Goal: Find specific fact: Find contact information

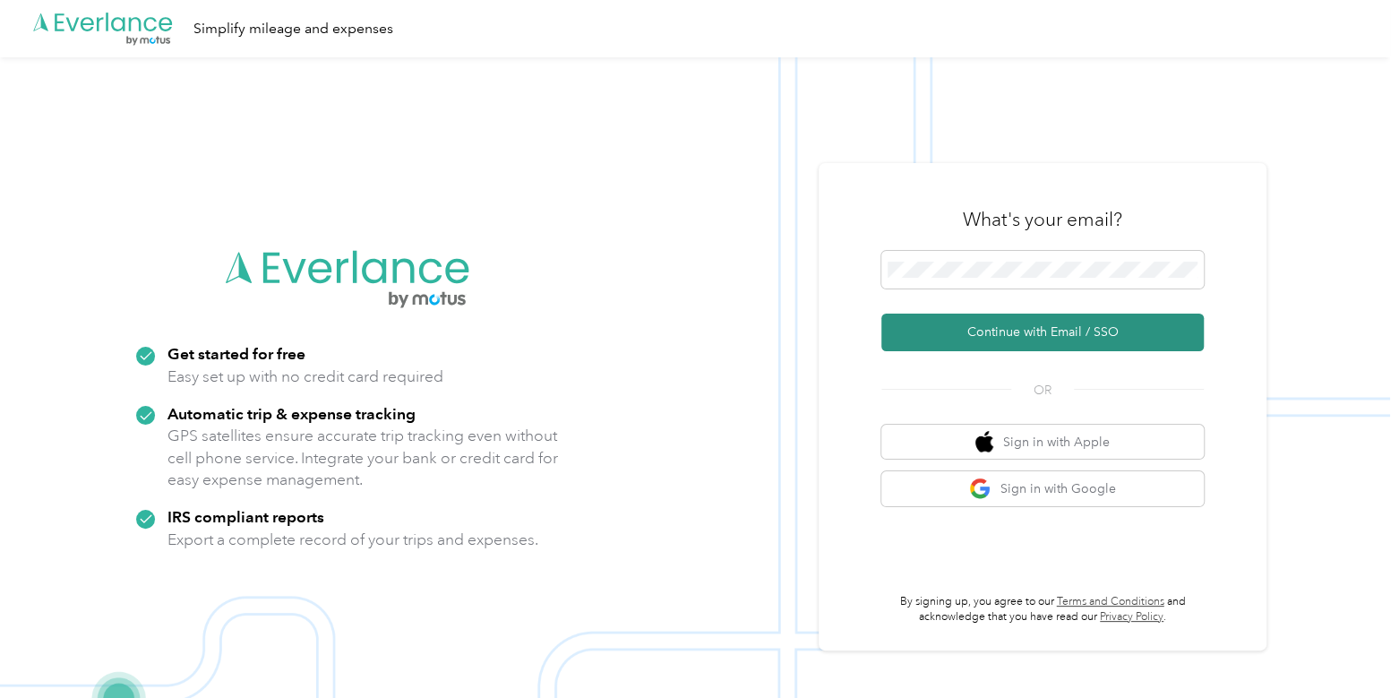
click at [989, 328] on button "Continue with Email / SSO" at bounding box center [1042, 332] width 322 height 38
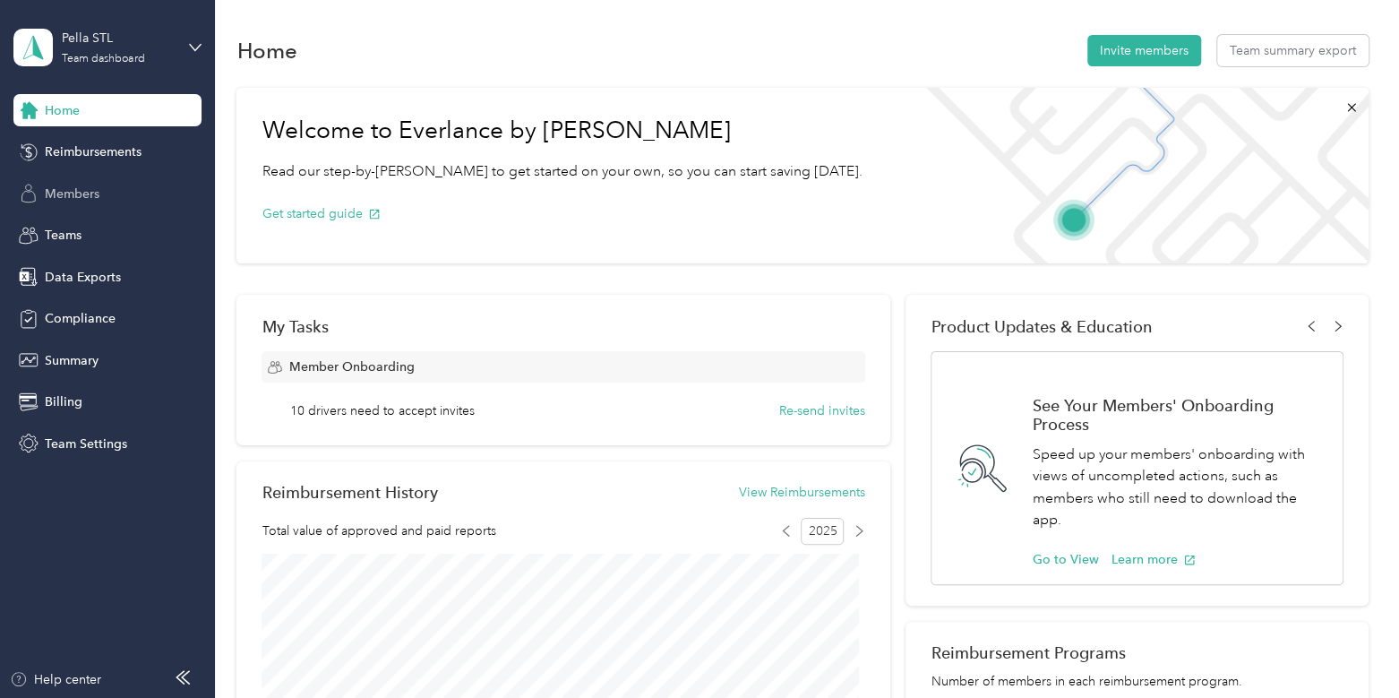
click at [102, 194] on div "Members" at bounding box center [107, 193] width 188 height 32
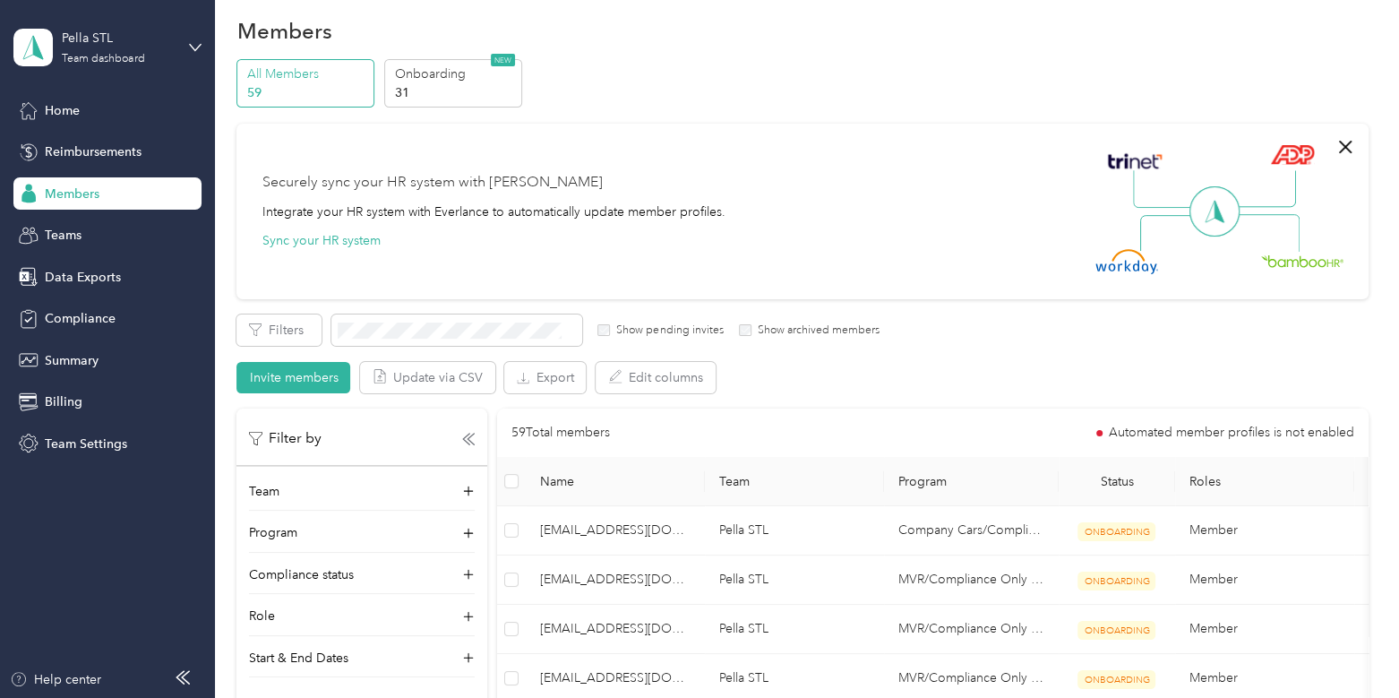
scroll to position [24, 0]
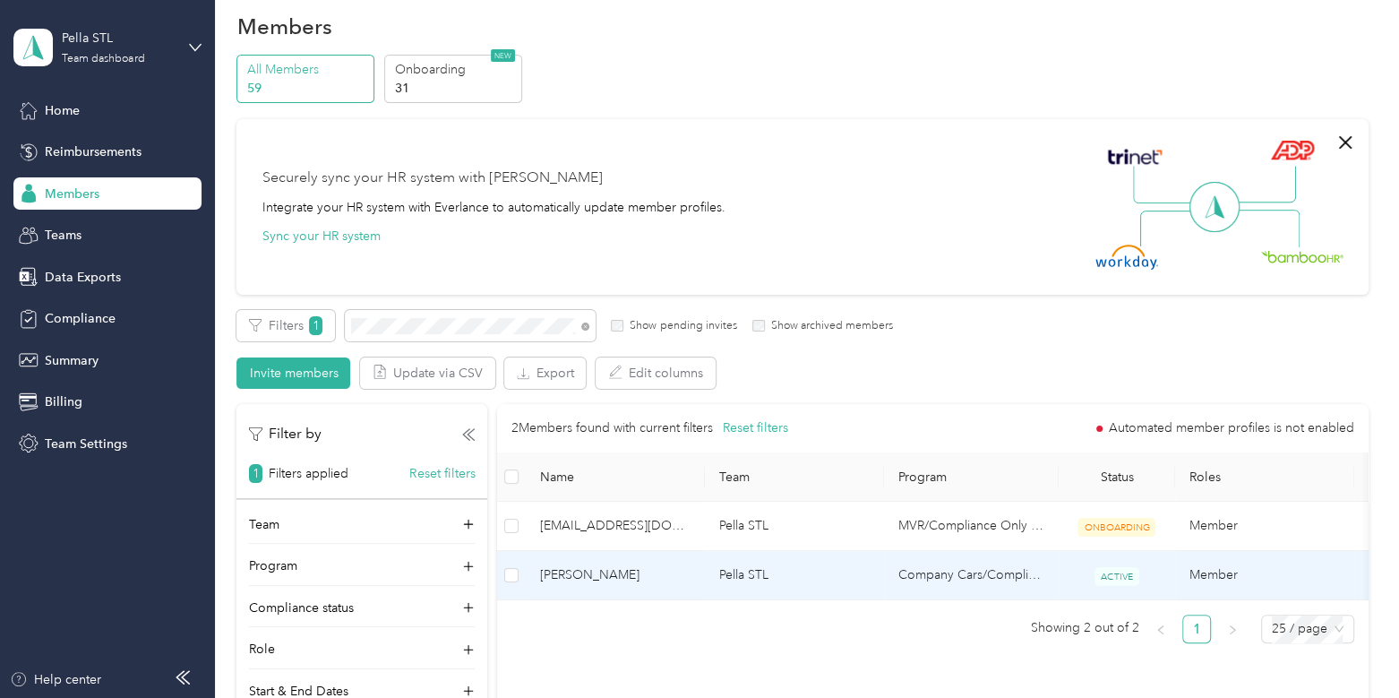
click at [648, 579] on span "[PERSON_NAME]" at bounding box center [615, 575] width 150 height 20
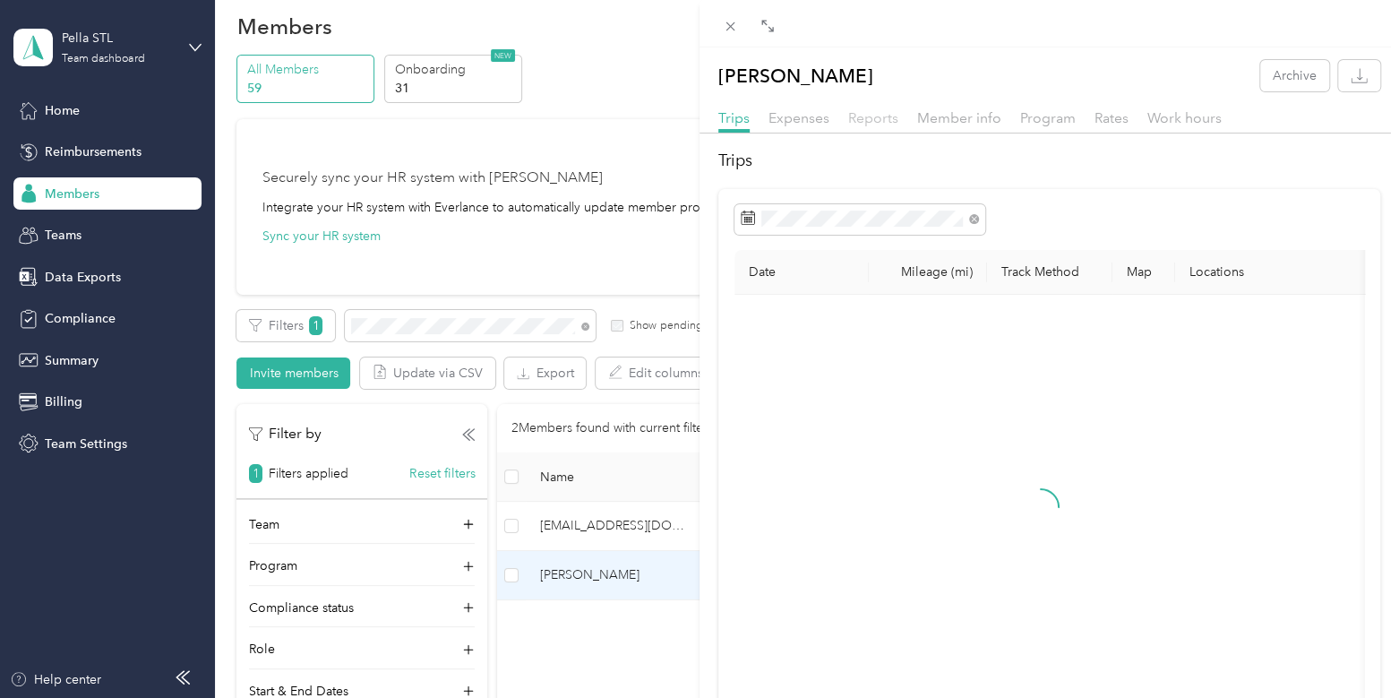
click at [860, 124] on span "Reports" at bounding box center [873, 117] width 50 height 17
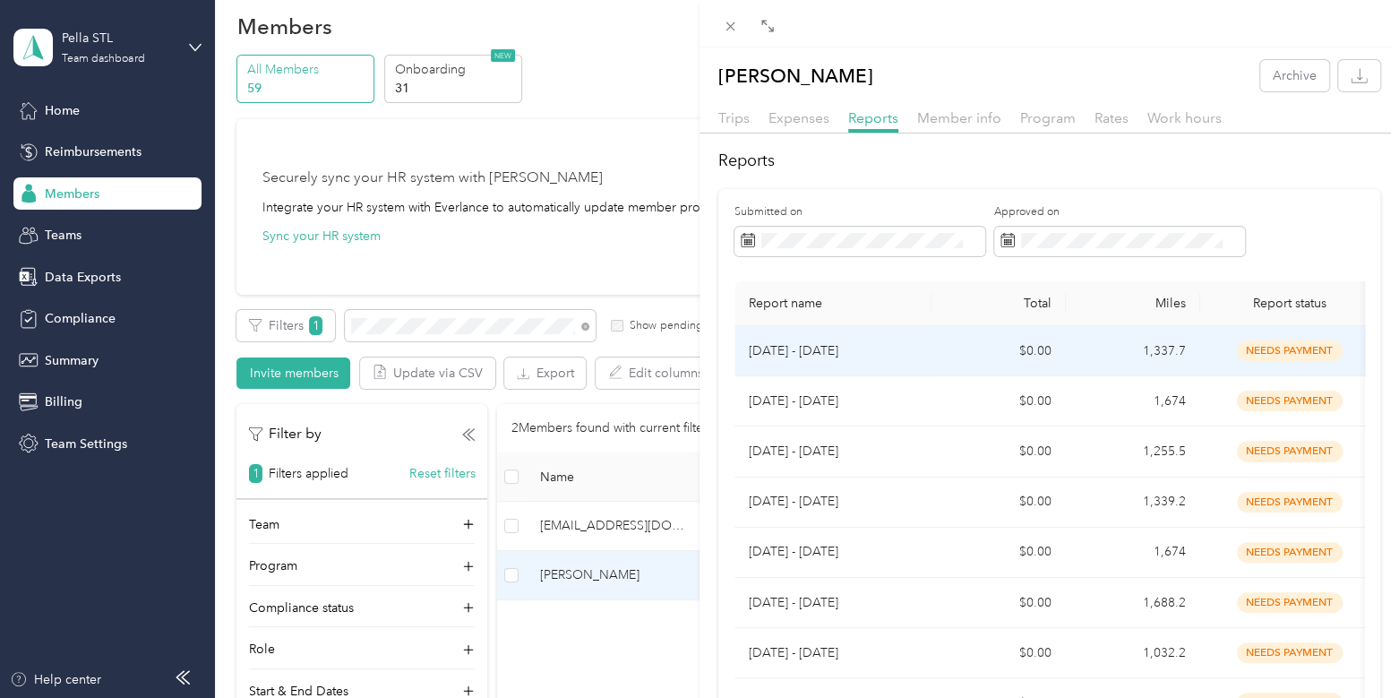
click at [946, 355] on td "$0.00" at bounding box center [998, 351] width 134 height 50
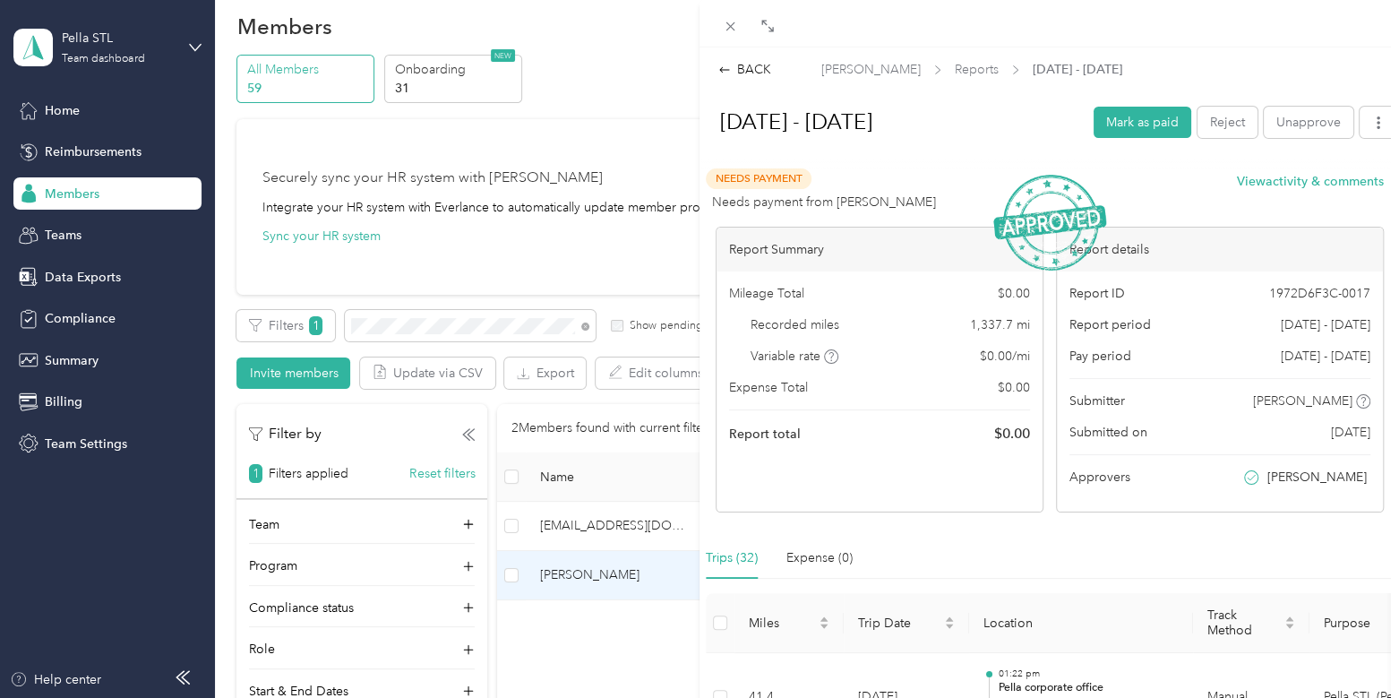
click at [739, 65] on div "BACK" at bounding box center [744, 69] width 53 height 19
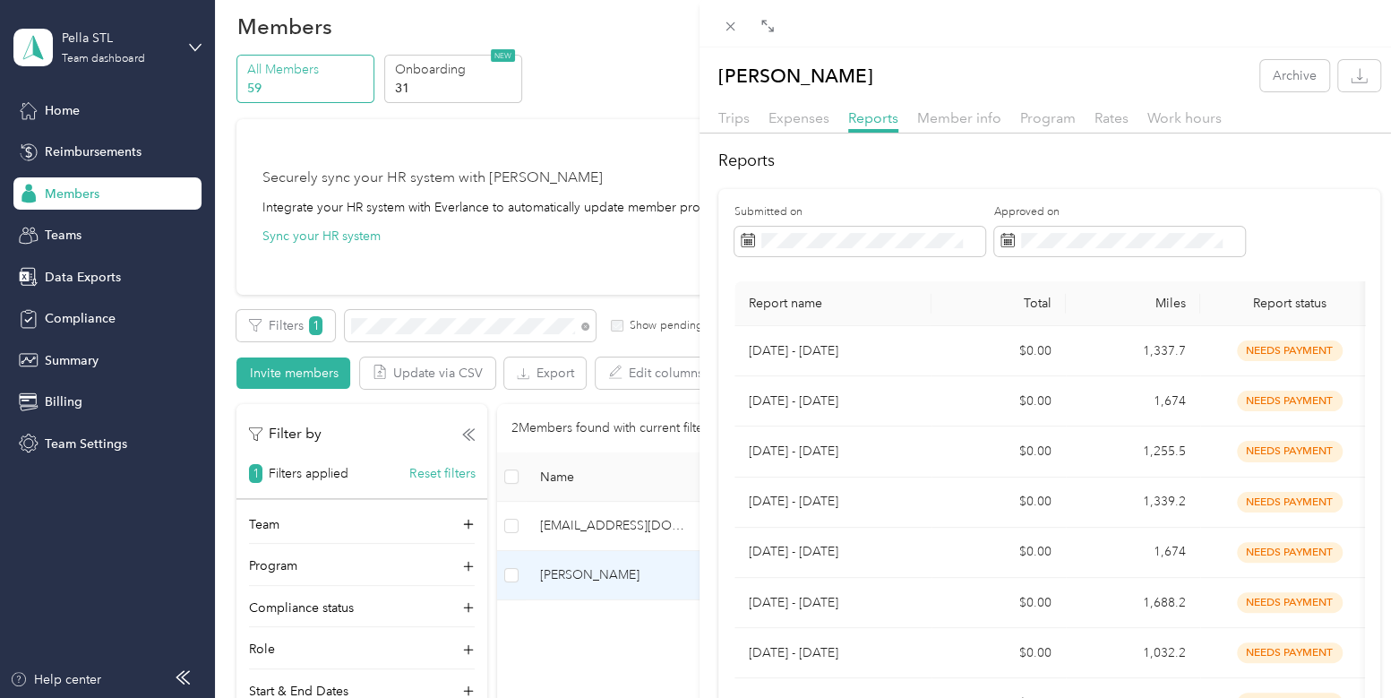
click at [672, 575] on div "[PERSON_NAME] Archive Trips Expenses Reports Member info Program Rates Work hou…" at bounding box center [699, 349] width 1399 height 698
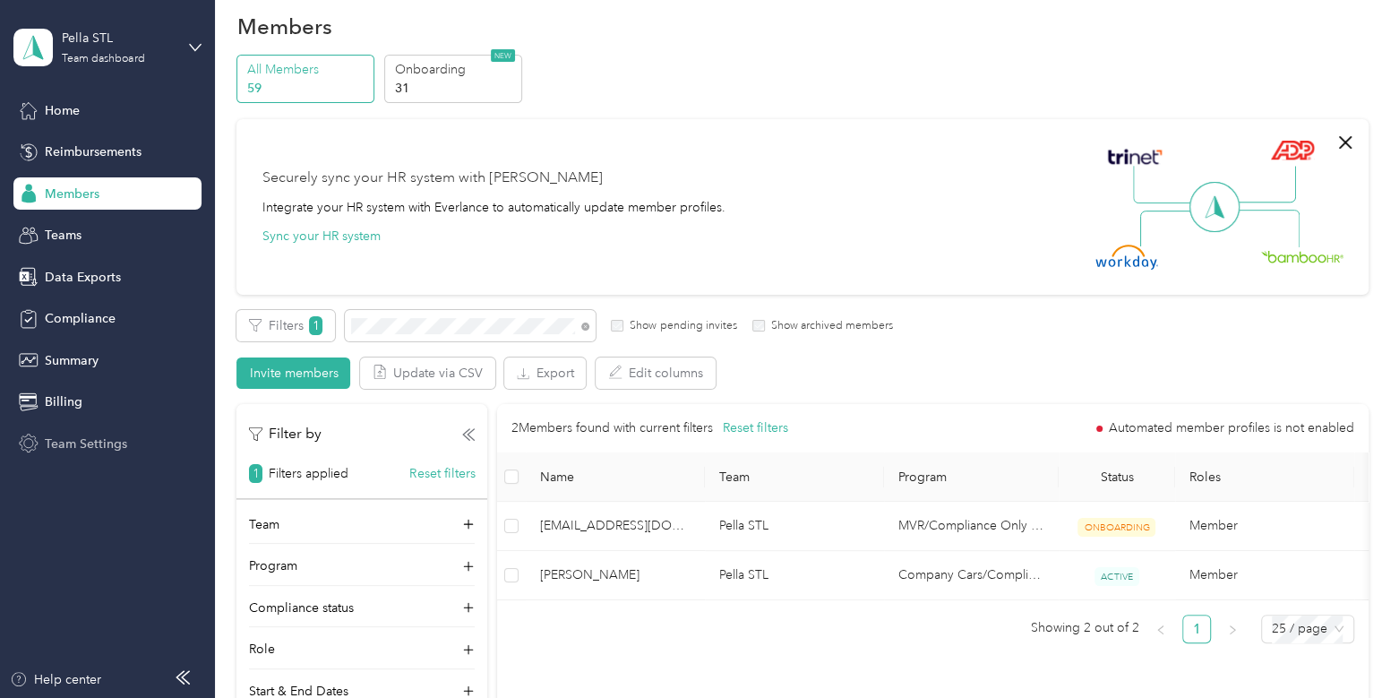
click at [71, 440] on span "Team Settings" at bounding box center [86, 443] width 82 height 19
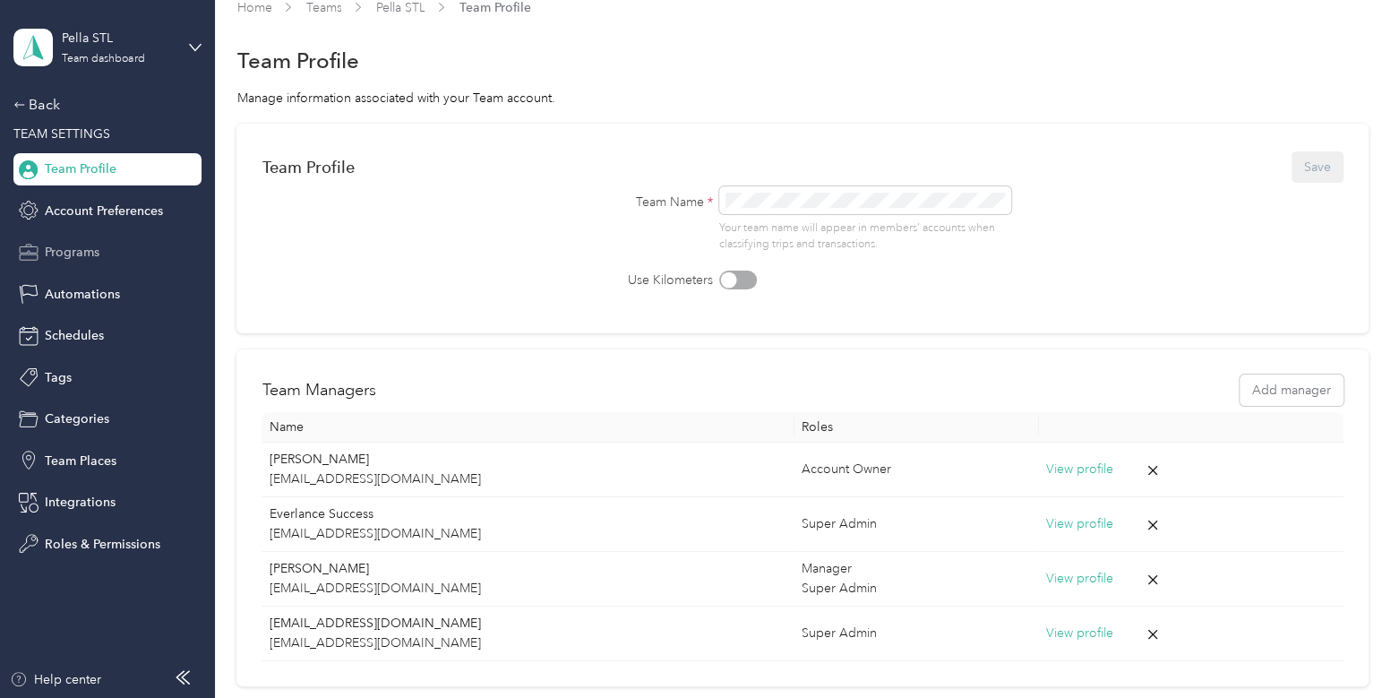
click at [63, 253] on span "Programs" at bounding box center [72, 252] width 55 height 19
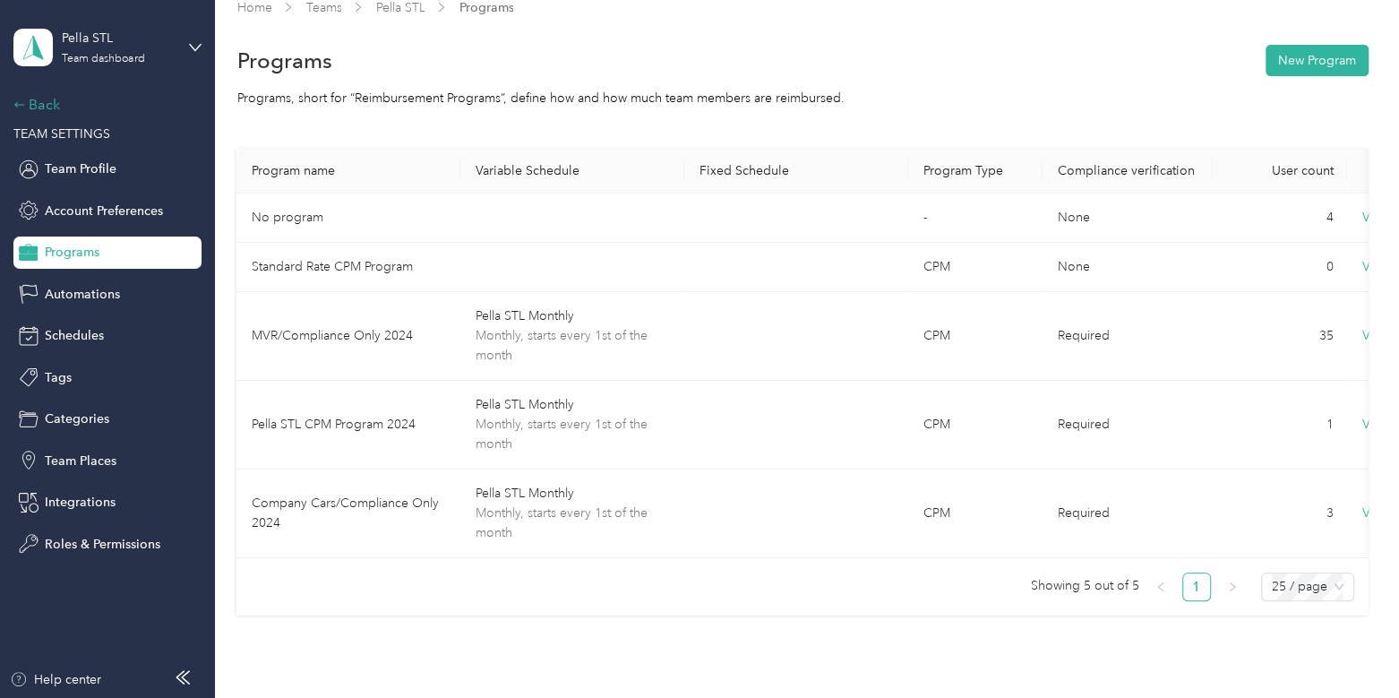
click at [47, 102] on div "Back" at bounding box center [102, 104] width 179 height 21
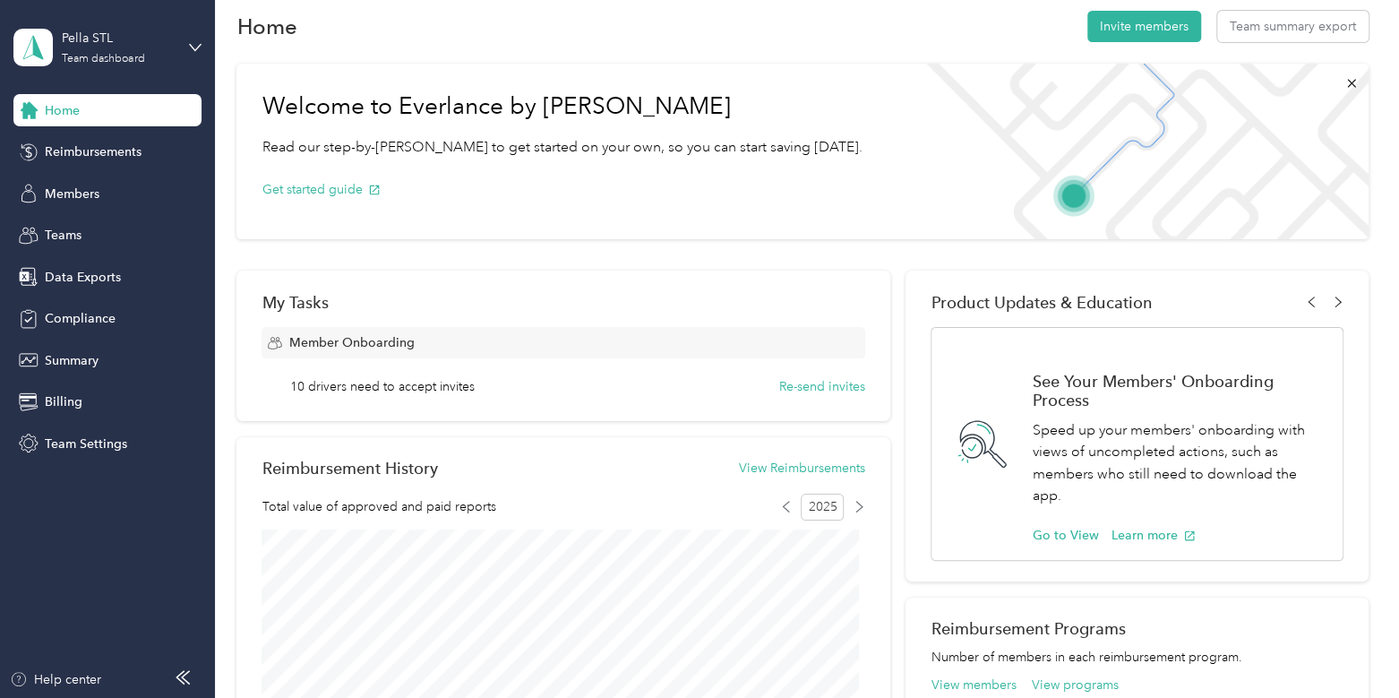
click at [94, 174] on div "Home Reimbursements Members Teams Data Exports Compliance Summary Billing Team …" at bounding box center [107, 276] width 188 height 365
click at [90, 179] on div "Members" at bounding box center [107, 193] width 188 height 32
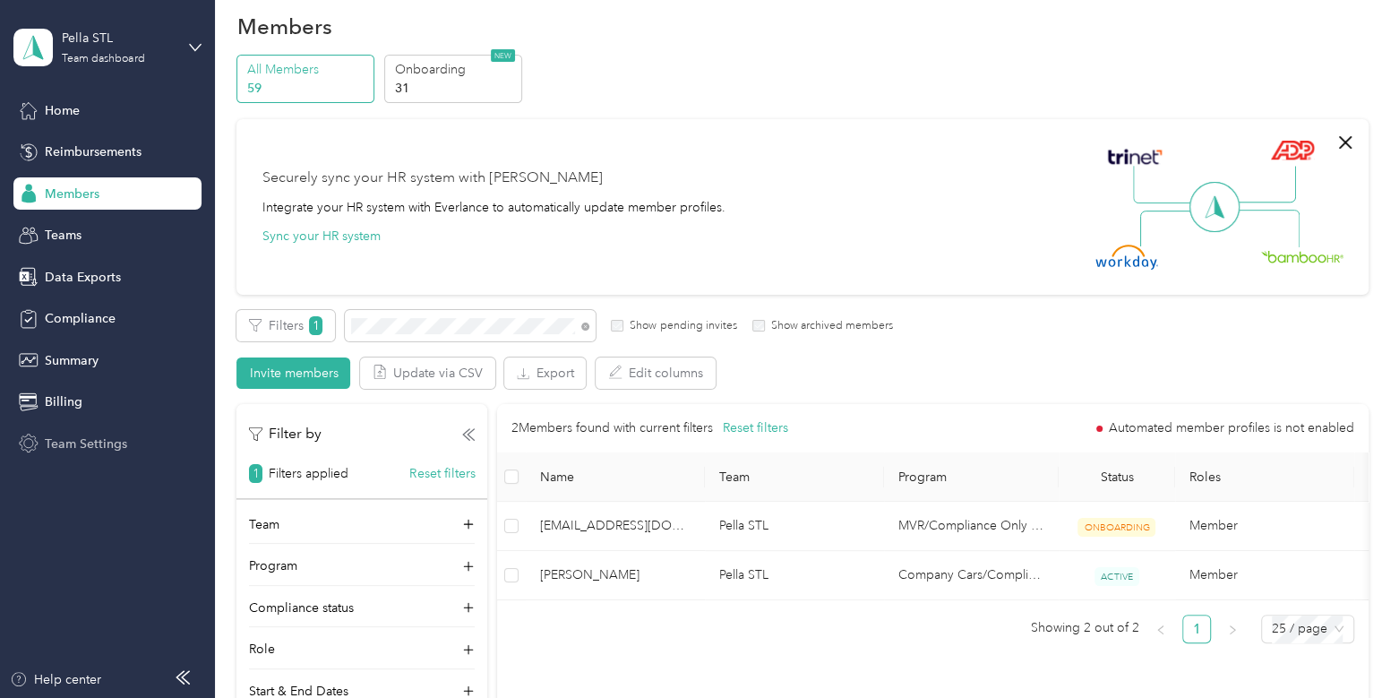
click at [100, 440] on span "Team Settings" at bounding box center [86, 443] width 82 height 19
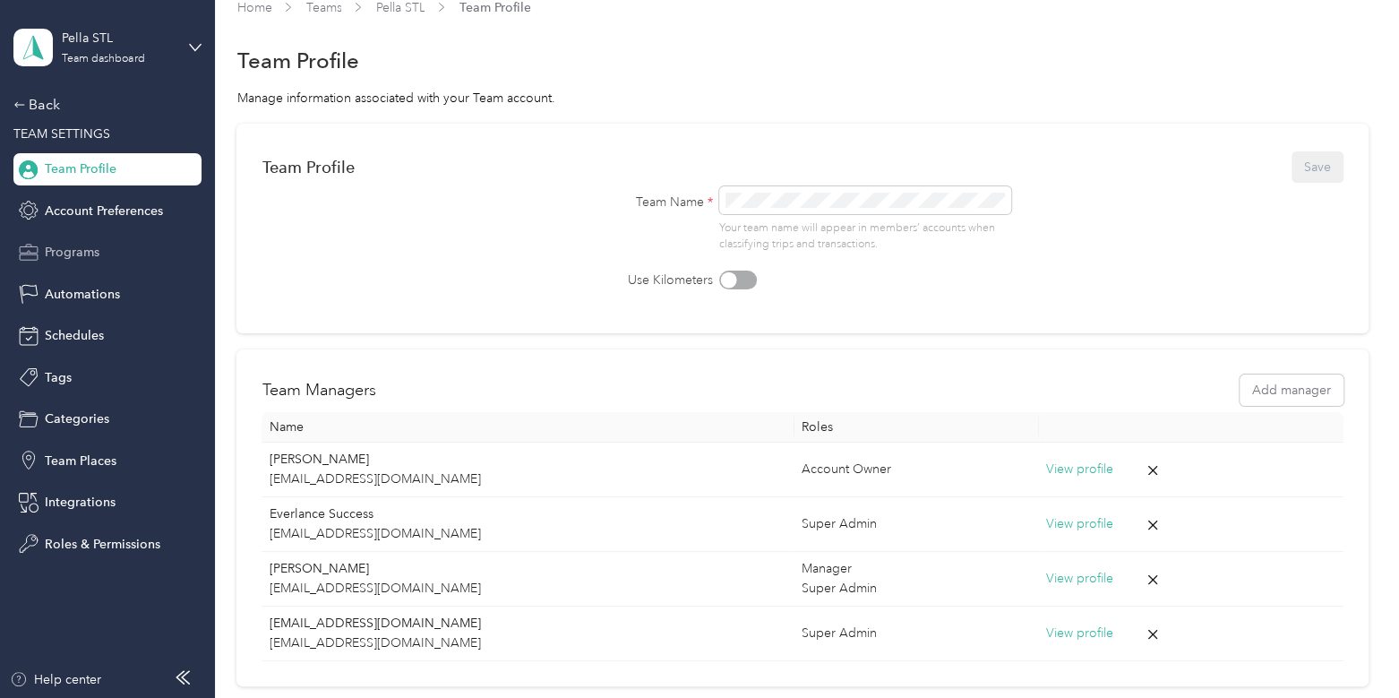
click at [72, 254] on span "Programs" at bounding box center [72, 252] width 55 height 19
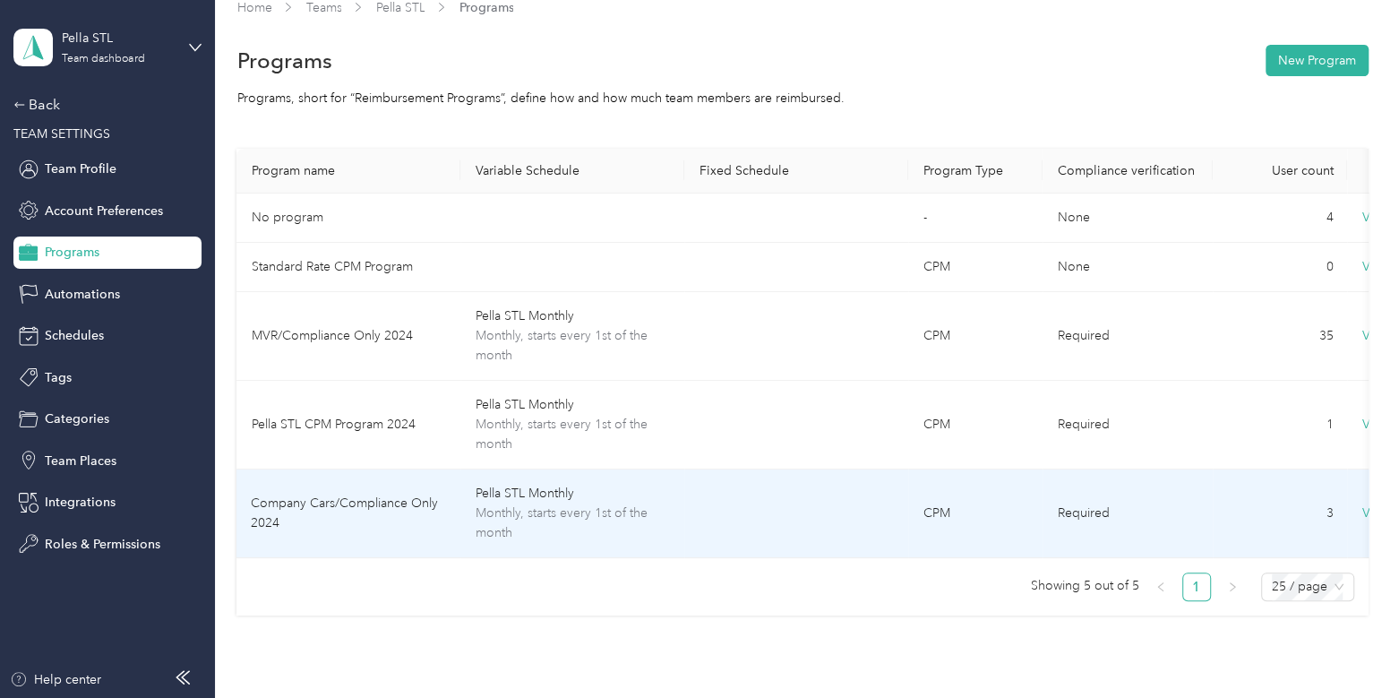
click at [432, 519] on td "Company Cars/Compliance Only 2024" at bounding box center [348, 513] width 224 height 89
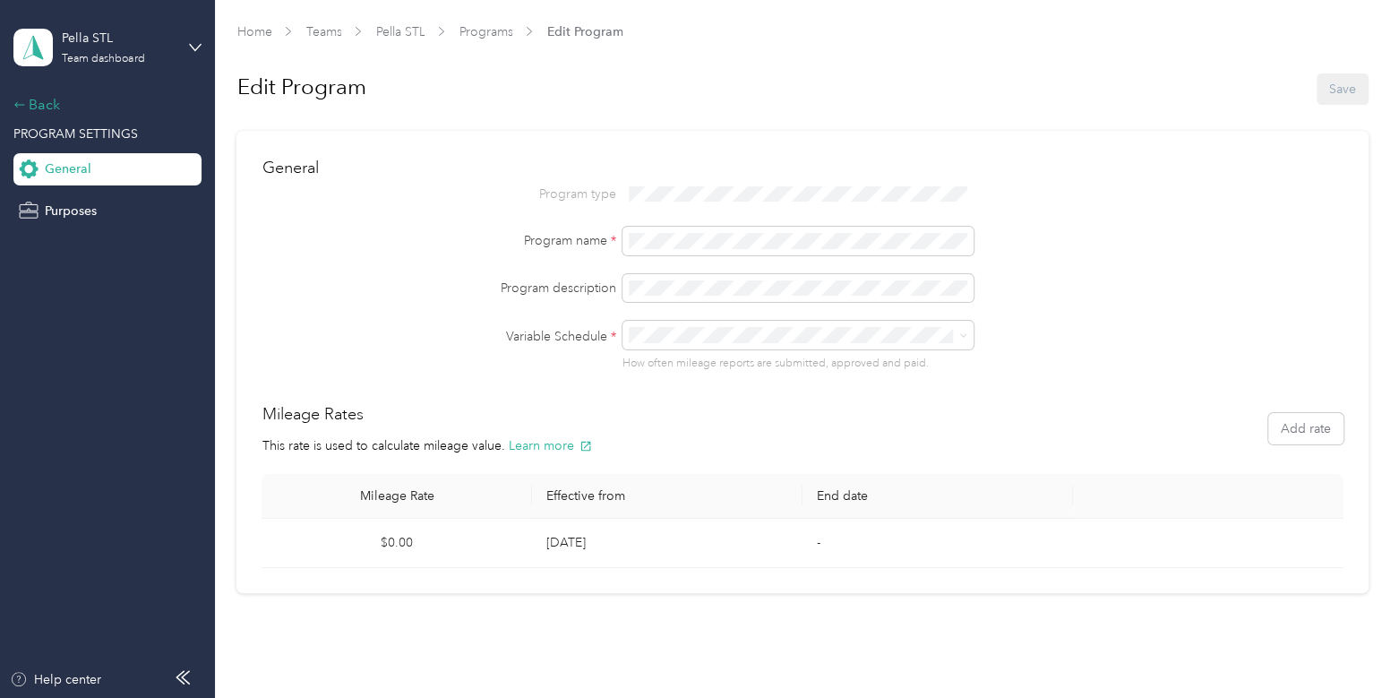
click at [38, 99] on div "Back" at bounding box center [102, 104] width 179 height 21
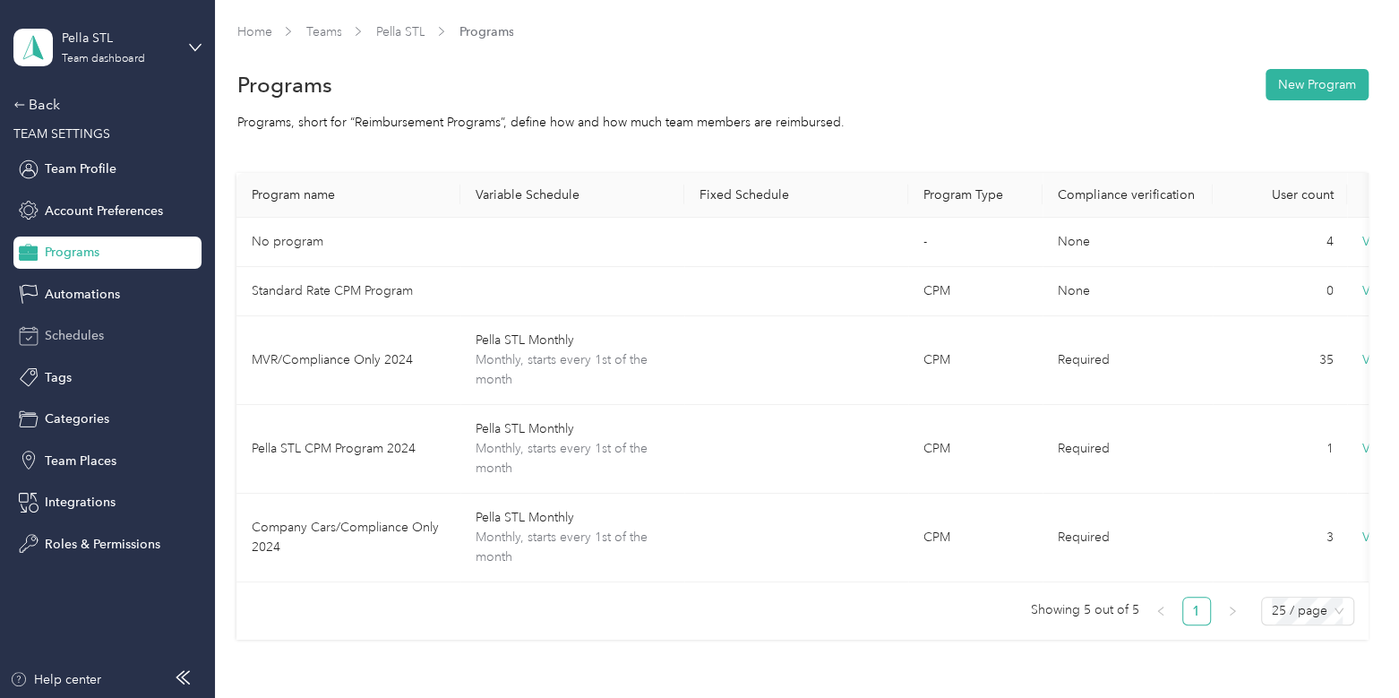
click at [103, 346] on div "Schedules" at bounding box center [107, 336] width 188 height 32
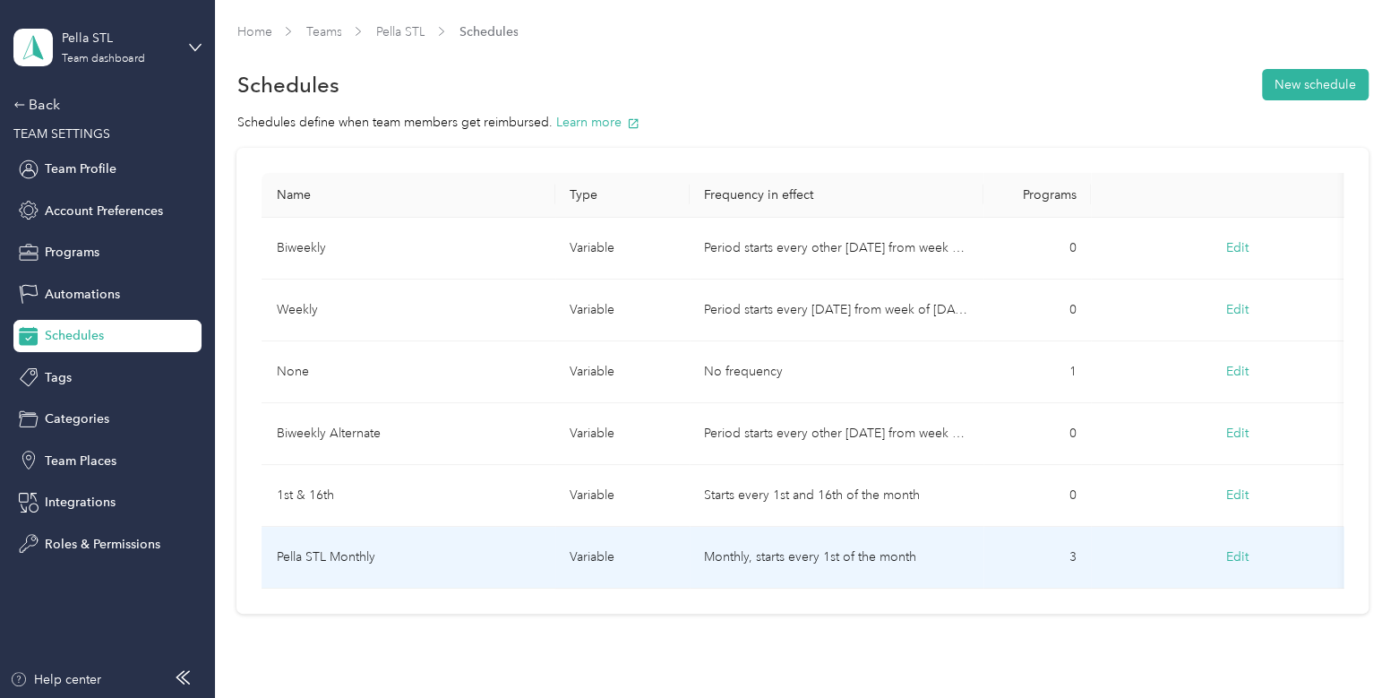
click at [459, 535] on td "Pella STL Monthly" at bounding box center [408, 558] width 294 height 62
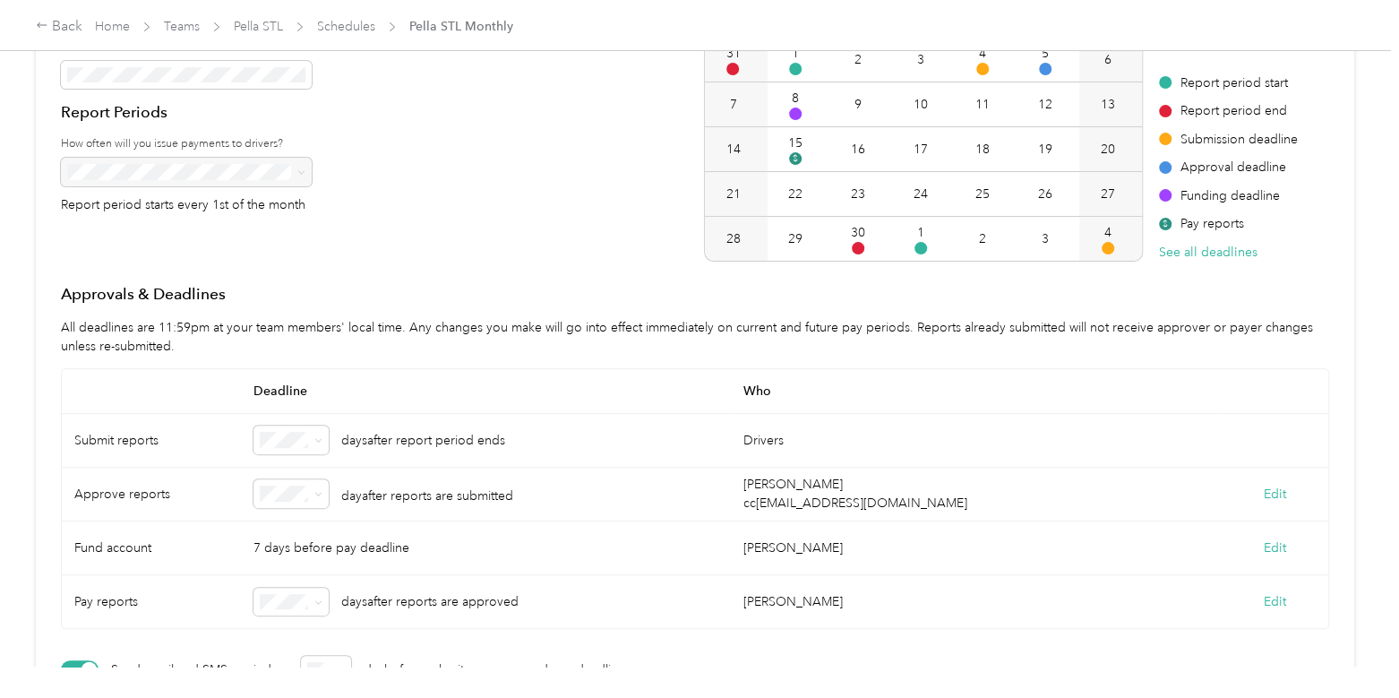
scroll to position [234, 0]
drag, startPoint x: 887, startPoint y: 500, endPoint x: 753, endPoint y: 503, distance: 134.4
click at [753, 503] on div "[PERSON_NAME] cc [EMAIL_ADDRESS][DOMAIN_NAME]" at bounding box center [976, 494] width 490 height 54
copy div "[EMAIL_ADDRESS][DOMAIN_NAME]"
